Goal: Task Accomplishment & Management: Use online tool/utility

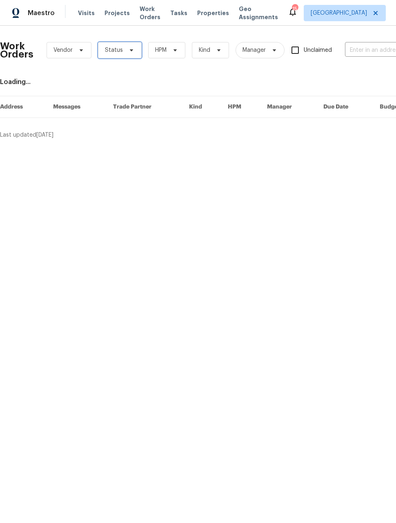
click at [115, 55] on span "Status" at bounding box center [120, 50] width 44 height 16
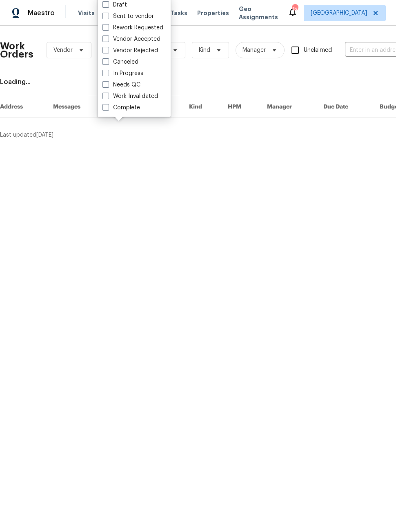
click at [103, 88] on label "Needs QC" at bounding box center [121, 85] width 38 height 8
click at [103, 86] on input "Needs QC" at bounding box center [104, 83] width 5 height 5
checkbox input "true"
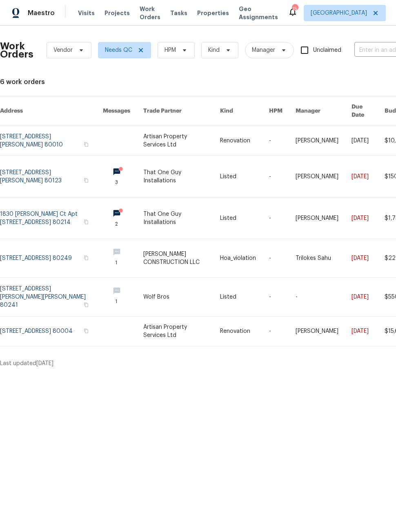
click at [42, 131] on link at bounding box center [51, 140] width 103 height 29
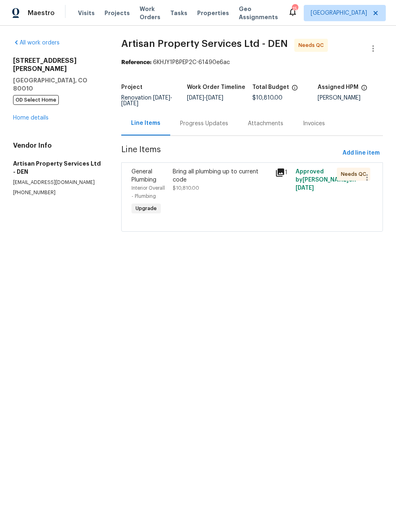
click at [259, 208] on div "Bring all plumbing up to current code $10,810.00" at bounding box center [221, 192] width 102 height 54
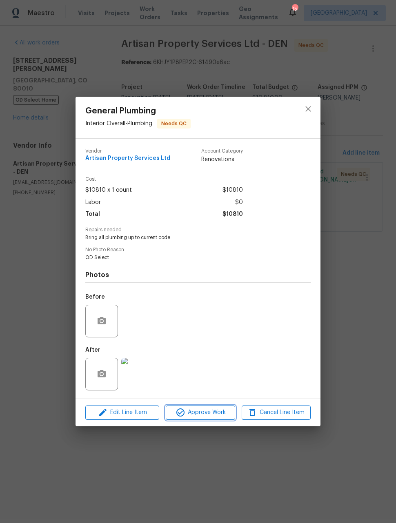
click at [215, 415] on span "Approve Work" at bounding box center [200, 413] width 64 height 10
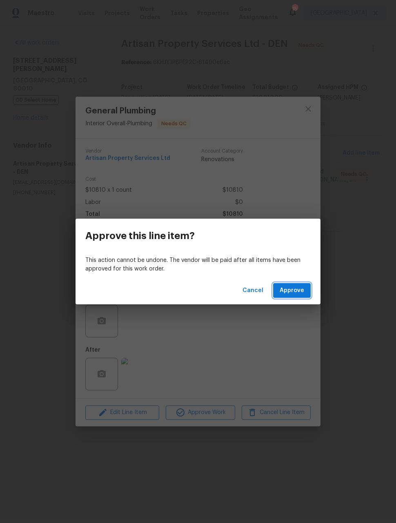
click at [303, 288] on span "Approve" at bounding box center [291, 291] width 24 height 10
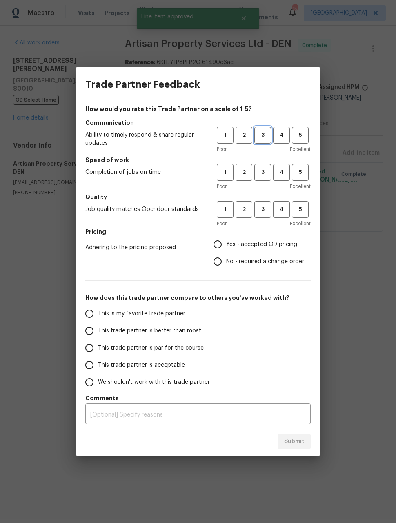
click at [271, 134] on button "3" at bounding box center [262, 135] width 17 height 17
click at [266, 168] on button "3" at bounding box center [262, 172] width 17 height 17
click at [262, 211] on span "3" at bounding box center [262, 209] width 15 height 9
click at [215, 246] on input "Yes - accepted OD pricing" at bounding box center [217, 244] width 17 height 17
radio input "true"
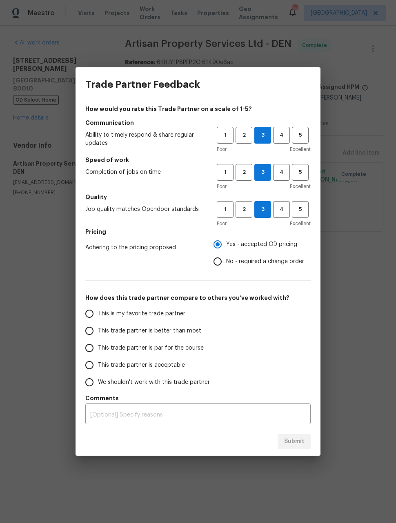
click at [86, 348] on input "This trade partner is par for the course" at bounding box center [89, 347] width 17 height 17
click at [300, 439] on span "Submit" at bounding box center [294, 442] width 20 height 10
radio input "true"
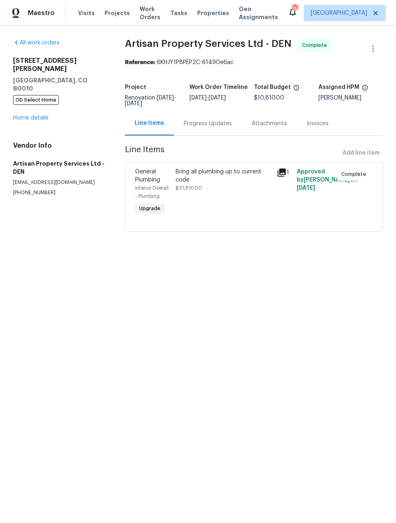
click at [36, 13] on span "Maestro" at bounding box center [41, 13] width 27 height 8
